Goal: Information Seeking & Learning: Check status

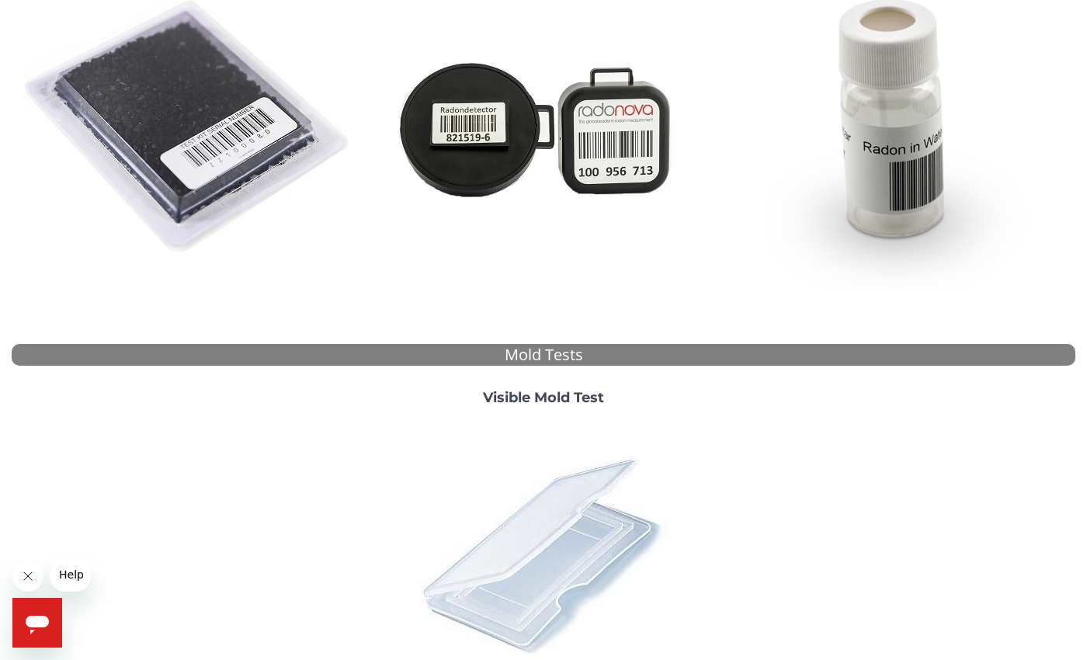
scroll to position [453, 0]
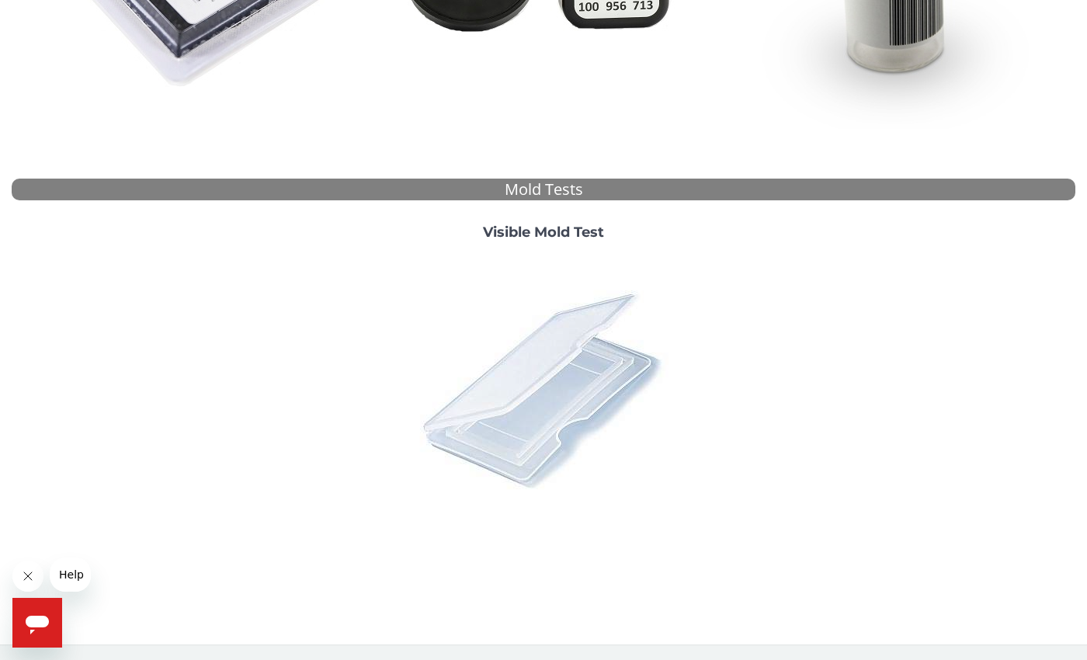
click at [596, 389] on img at bounding box center [544, 389] width 272 height 272
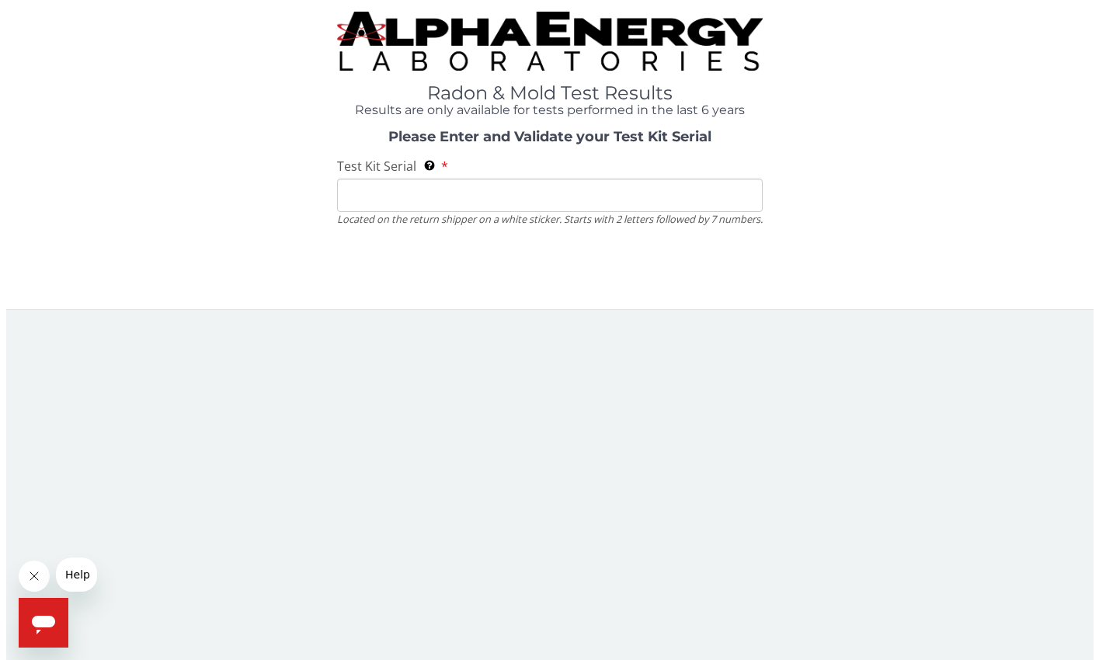
scroll to position [0, 0]
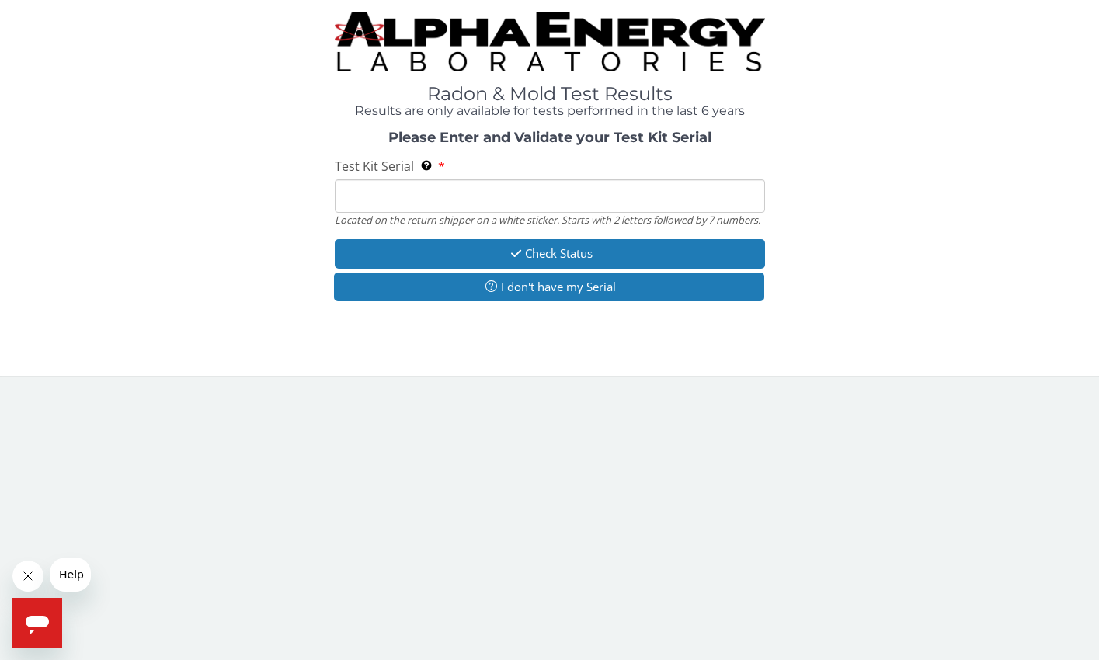
click at [431, 196] on input "Test Kit Serial Located on the return shipper on a white sticker. Starts with 2…" at bounding box center [550, 195] width 430 height 33
click at [419, 191] on input "Test Kit Serial Located on the return shipper on a white sticker. Starts with 2…" at bounding box center [550, 195] width 430 height 33
paste input "Visible MoldML197365"
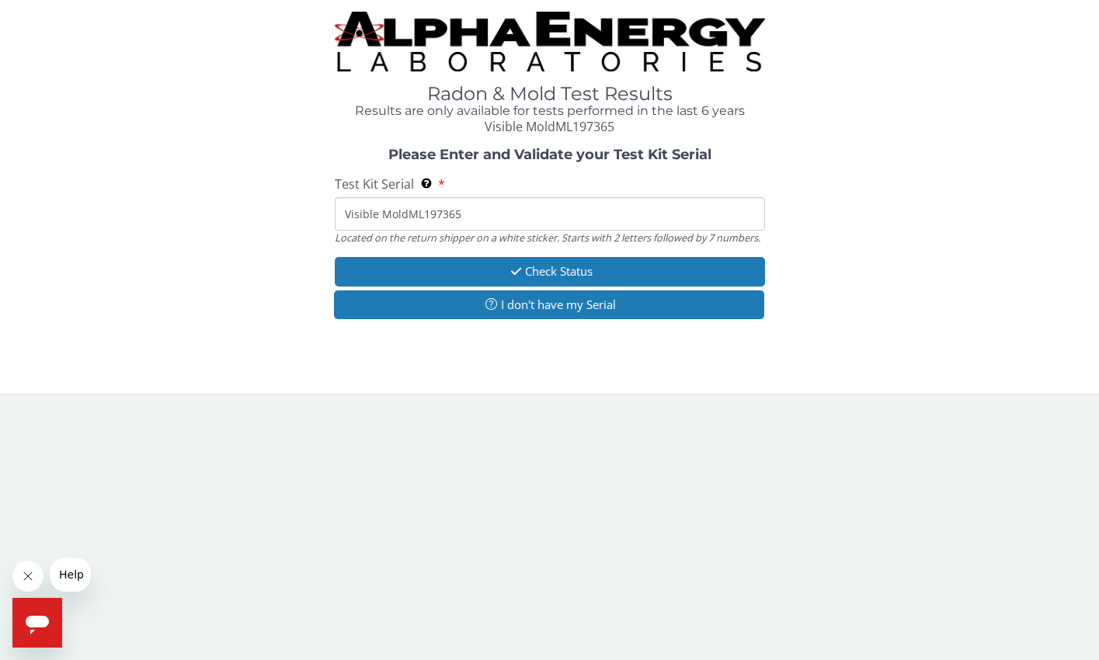
click at [408, 214] on input "Visible MoldML197365" at bounding box center [550, 213] width 430 height 33
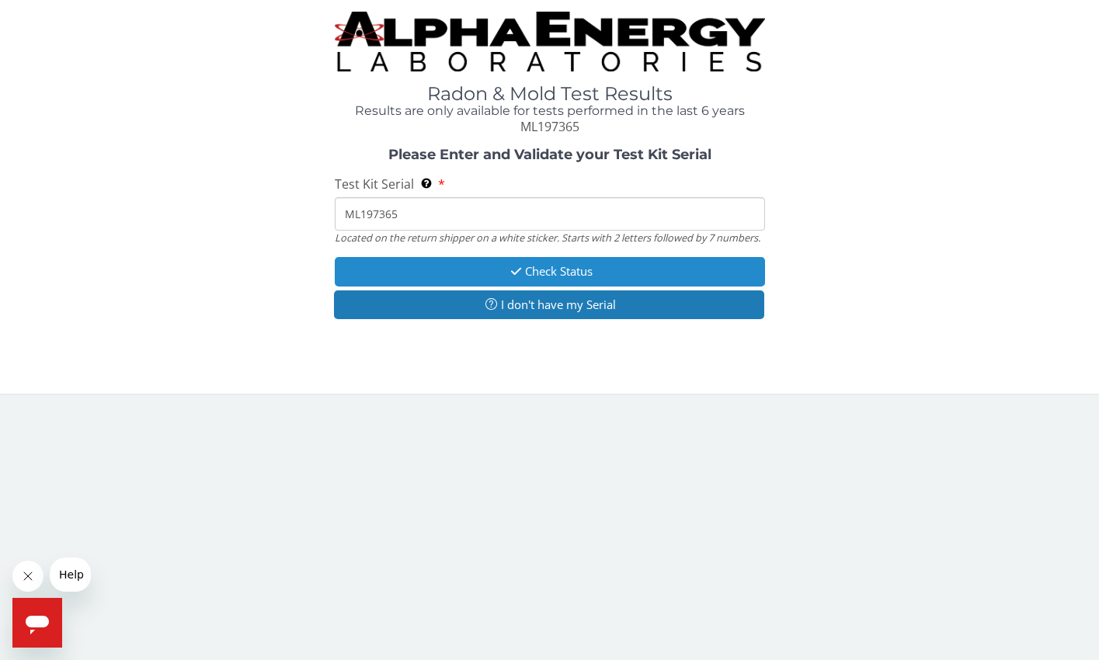
type input "ML197365"
click at [596, 276] on button "Check Status" at bounding box center [550, 271] width 430 height 29
